Goal: Information Seeking & Learning: Learn about a topic

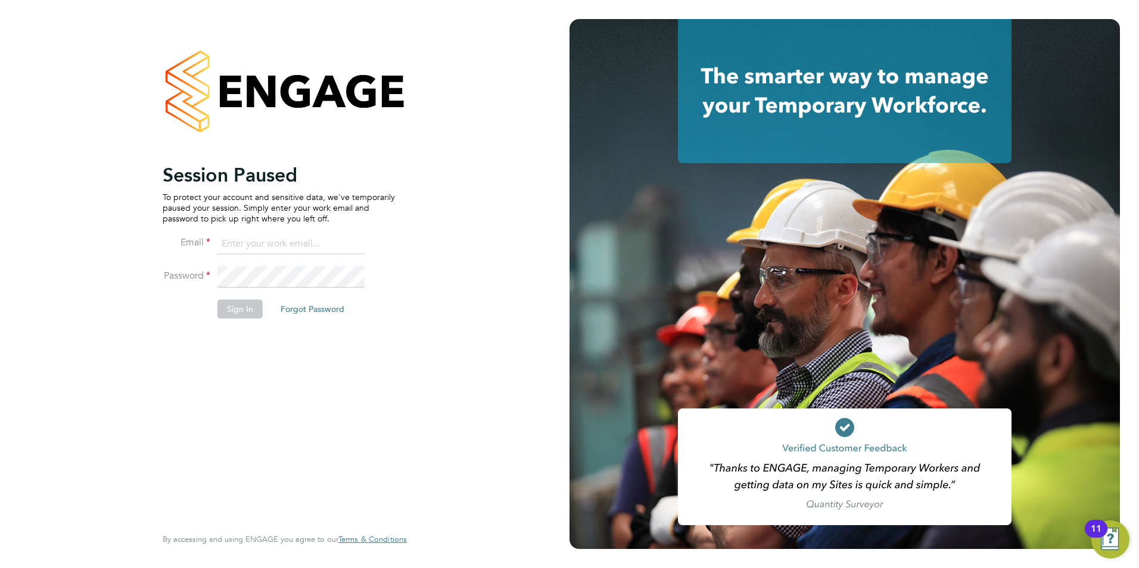
click at [303, 248] on input at bounding box center [290, 244] width 147 height 21
type input "[PERSON_NAME][EMAIL_ADDRESS][PERSON_NAME][DOMAIN_NAME]"
click at [243, 315] on button "Sign In" at bounding box center [239, 309] width 45 height 19
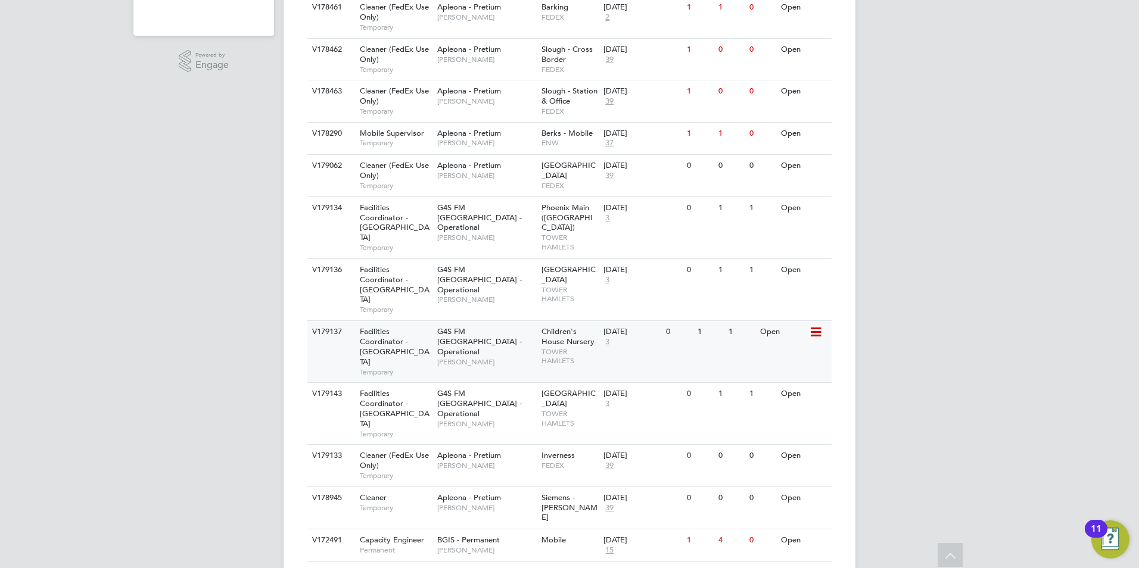
scroll to position [417, 0]
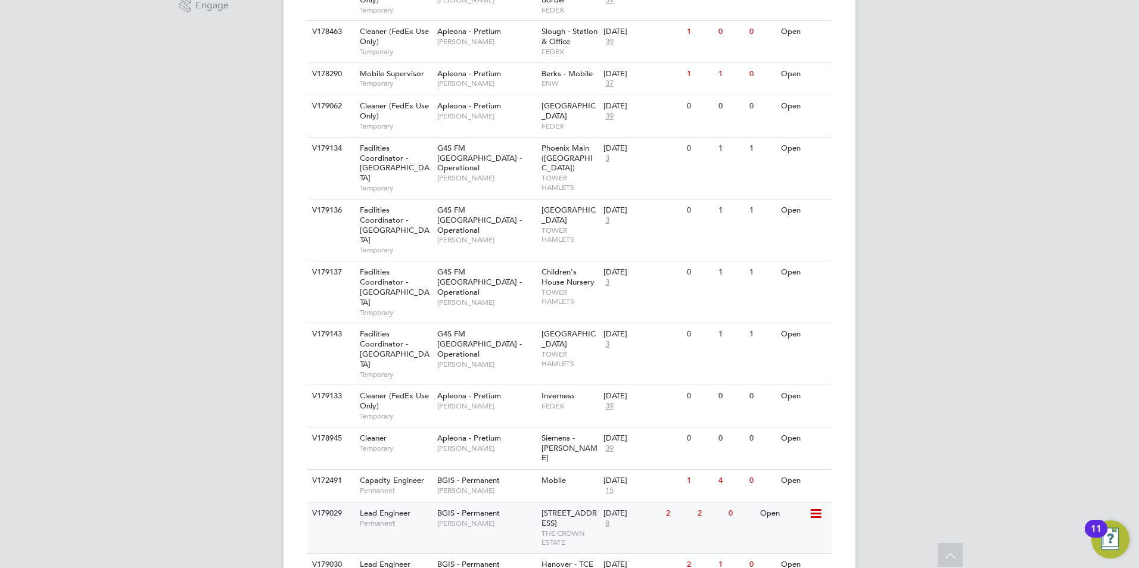
click at [478, 502] on div "V179029 Lead Engineer Permanent BGIS - Permanent Alastair Rutherford 10 New Bur…" at bounding box center [569, 527] width 524 height 51
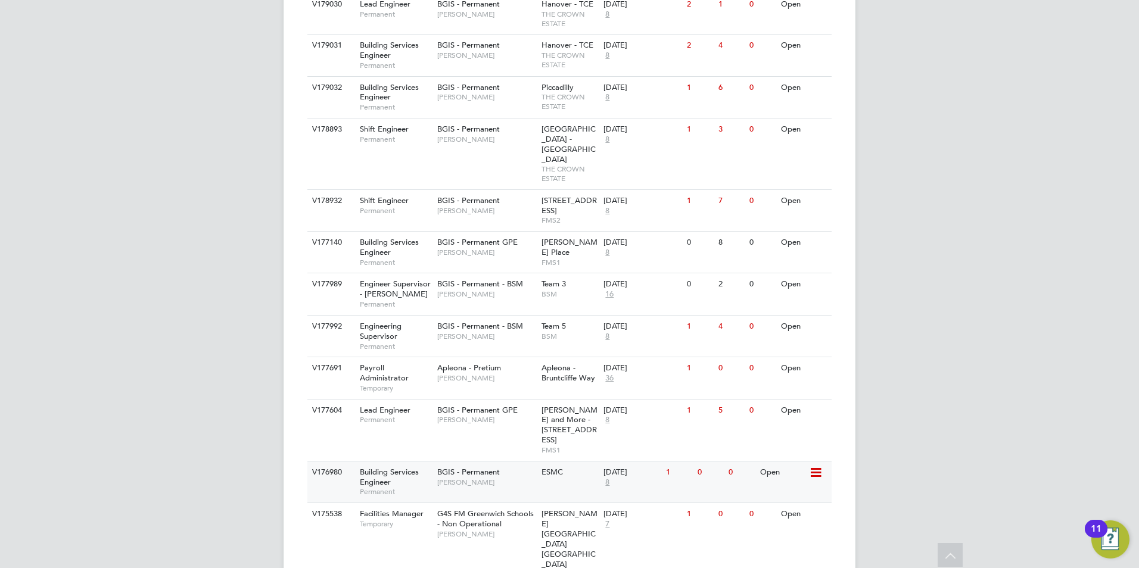
scroll to position [999, 0]
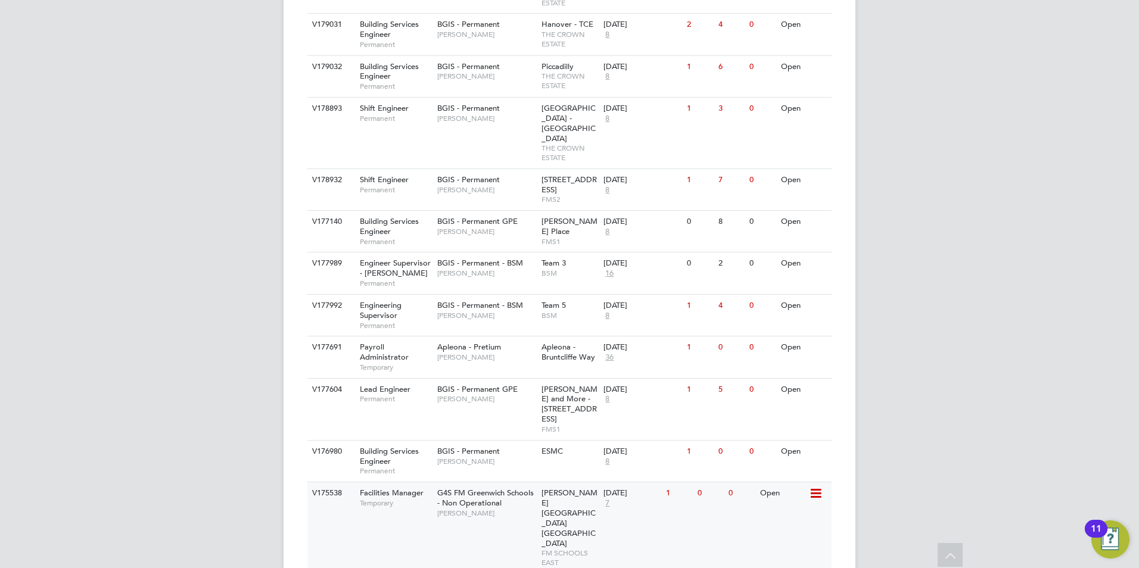
click at [385, 482] on div "V175538 Facilities Manager Temporary G4S FM Greenwich Schools - Non Operational…" at bounding box center [569, 528] width 524 height 92
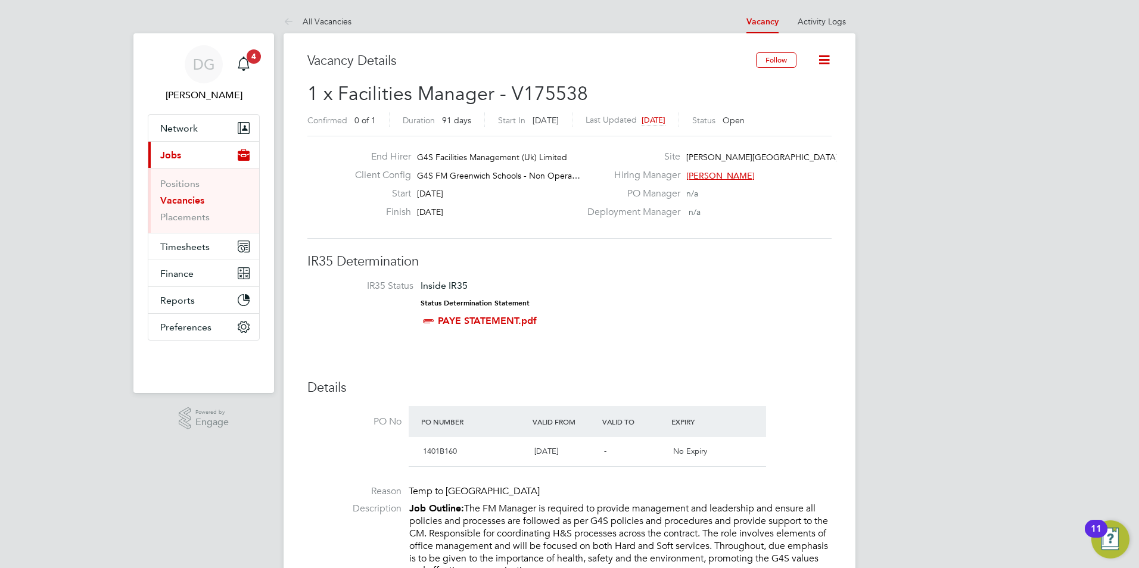
click at [722, 175] on span "Monique Maussant" at bounding box center [720, 175] width 69 height 11
